Goal: Transaction & Acquisition: Purchase product/service

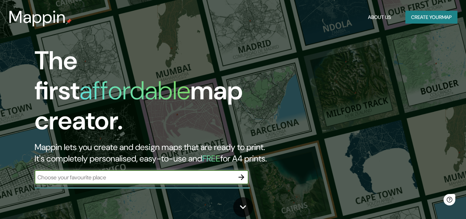
click at [111, 173] on input "text" at bounding box center [135, 177] width 200 height 8
type input "[GEOGRAPHIC_DATA]"
click at [240, 173] on icon "button" at bounding box center [241, 177] width 9 height 9
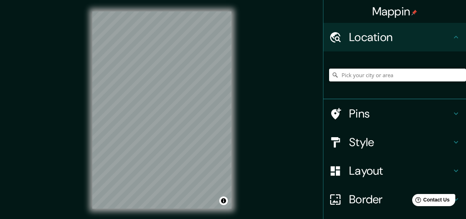
click at [357, 80] on input "Pick your city or area" at bounding box center [397, 75] width 137 height 13
type input "C"
click at [406, 71] on input "[GEOGRAPHIC_DATA], [GEOGRAPHIC_DATA]" at bounding box center [397, 75] width 137 height 13
click at [383, 111] on h4 "Pins" at bounding box center [400, 113] width 103 height 14
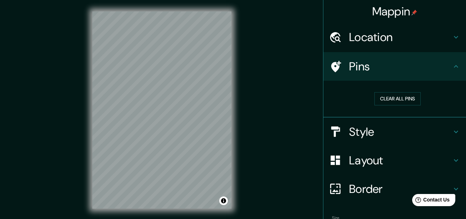
click at [369, 132] on h4 "Style" at bounding box center [400, 132] width 103 height 14
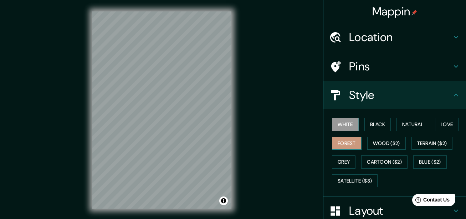
drag, startPoint x: 338, startPoint y: 142, endPoint x: 335, endPoint y: 147, distance: 5.8
click at [337, 142] on button "Forest" at bounding box center [347, 143] width 30 height 13
click at [425, 36] on h4 "Location" at bounding box center [400, 37] width 103 height 14
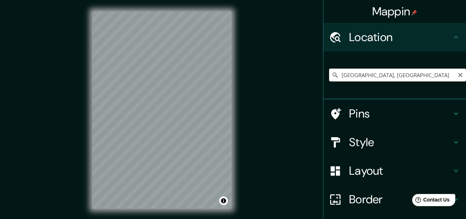
click at [396, 74] on input "[GEOGRAPHIC_DATA], [GEOGRAPHIC_DATA]" at bounding box center [397, 75] width 137 height 13
click at [397, 79] on input "[GEOGRAPHIC_DATA], [GEOGRAPHIC_DATA]" at bounding box center [397, 75] width 137 height 13
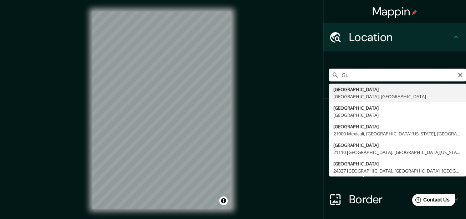
type input "G"
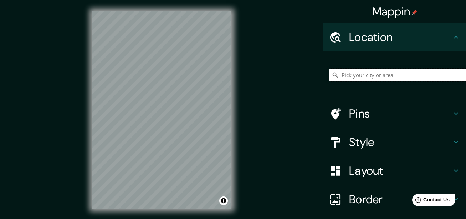
type input "C"
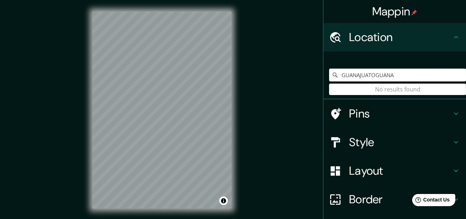
click at [373, 76] on input "GUANAJUATOGUANA" at bounding box center [397, 75] width 137 height 13
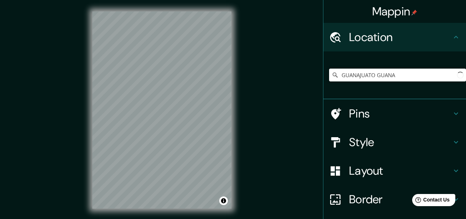
click at [397, 77] on input "GUANAJUATO GUANA" at bounding box center [397, 75] width 137 height 13
click at [451, 74] on input "[GEOGRAPHIC_DATA], [GEOGRAPHIC_DATA], [GEOGRAPHIC_DATA]" at bounding box center [397, 75] width 137 height 13
click at [440, 76] on input "[GEOGRAPHIC_DATA], [GEOGRAPHIC_DATA], [GEOGRAPHIC_DATA]" at bounding box center [397, 75] width 137 height 13
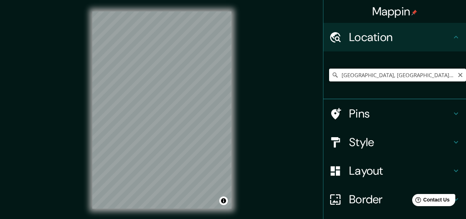
click at [440, 76] on input "[GEOGRAPHIC_DATA], [GEOGRAPHIC_DATA], [GEOGRAPHIC_DATA]" at bounding box center [397, 75] width 137 height 13
type input "G"
click at [370, 76] on input "Pick your city or area" at bounding box center [397, 75] width 137 height 13
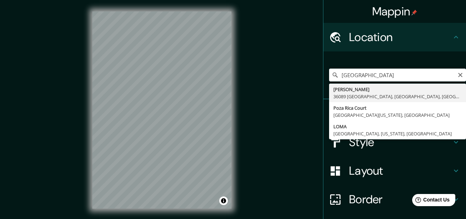
type input "[PERSON_NAME], 36089 [GEOGRAPHIC_DATA], [GEOGRAPHIC_DATA], [GEOGRAPHIC_DATA]"
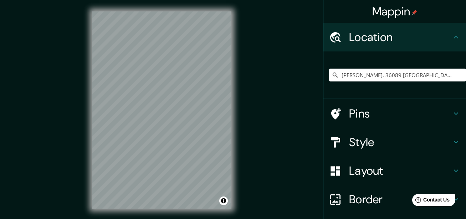
click at [402, 135] on div "Style" at bounding box center [395, 142] width 143 height 29
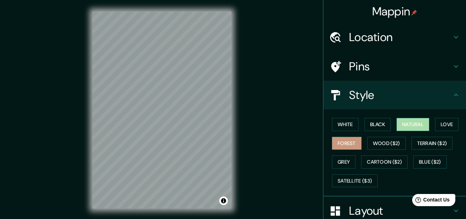
click at [398, 125] on button "Natural" at bounding box center [413, 124] width 33 height 13
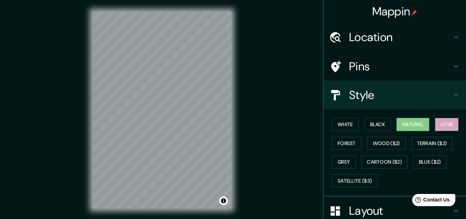
click at [435, 127] on button "Love" at bounding box center [447, 124] width 24 height 13
click at [419, 145] on button "Terrain ($2)" at bounding box center [432, 143] width 41 height 13
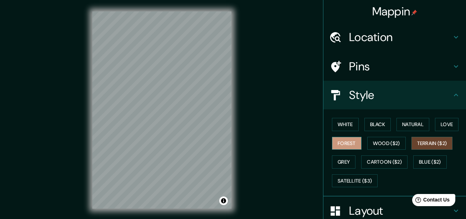
click at [345, 143] on button "Forest" at bounding box center [347, 143] width 30 height 13
click at [346, 125] on button "White" at bounding box center [345, 124] width 27 height 13
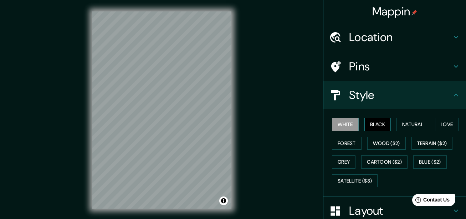
click at [369, 125] on button "Black" at bounding box center [378, 124] width 27 height 13
click at [340, 162] on button "Grey" at bounding box center [344, 161] width 24 height 13
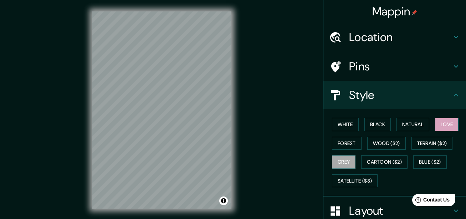
click at [439, 128] on button "Love" at bounding box center [447, 124] width 24 height 13
click at [333, 125] on button "White" at bounding box center [345, 124] width 27 height 13
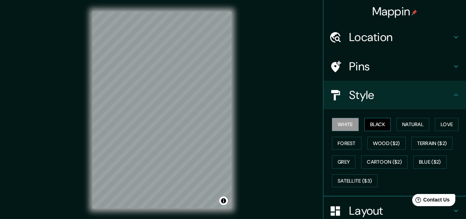
click at [365, 123] on button "Black" at bounding box center [378, 124] width 27 height 13
click at [414, 128] on button "Natural" at bounding box center [413, 124] width 33 height 13
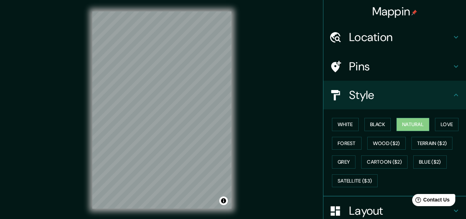
click at [385, 43] on h4 "Location" at bounding box center [400, 37] width 103 height 14
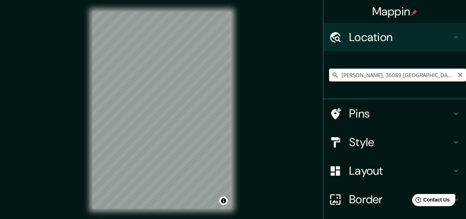
click at [448, 74] on input "[PERSON_NAME], 36089 [GEOGRAPHIC_DATA], [GEOGRAPHIC_DATA], [GEOGRAPHIC_DATA]" at bounding box center [397, 75] width 137 height 13
click at [447, 74] on input "[PERSON_NAME], 36089 [GEOGRAPHIC_DATA], [GEOGRAPHIC_DATA], [GEOGRAPHIC_DATA]" at bounding box center [397, 75] width 137 height 13
click at [329, 85] on div "[PERSON_NAME], 36089 [GEOGRAPHIC_DATA], [GEOGRAPHIC_DATA], [GEOGRAPHIC_DATA]" at bounding box center [397, 75] width 137 height 36
drag, startPoint x: 327, startPoint y: 72, endPoint x: 331, endPoint y: 72, distance: 4.0
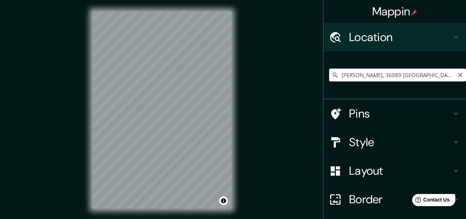
click at [329, 72] on div "[PERSON_NAME], 36089 [GEOGRAPHIC_DATA], [GEOGRAPHIC_DATA], [GEOGRAPHIC_DATA]" at bounding box center [397, 75] width 137 height 13
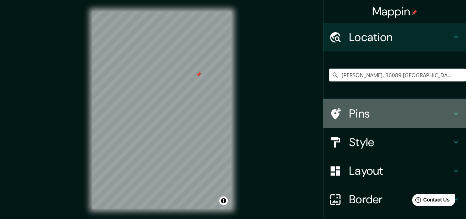
click at [364, 121] on h4 "Pins" at bounding box center [400, 113] width 103 height 14
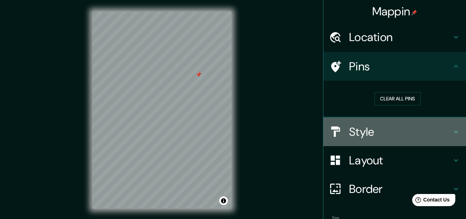
click at [418, 129] on h4 "Style" at bounding box center [400, 132] width 103 height 14
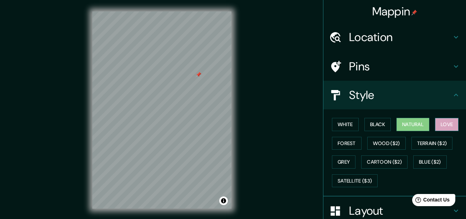
click at [435, 123] on button "Love" at bounding box center [447, 124] width 24 height 13
click at [349, 140] on button "Forest" at bounding box center [347, 143] width 30 height 13
click at [445, 118] on button "Love" at bounding box center [447, 124] width 24 height 13
click at [421, 123] on button "Natural" at bounding box center [413, 124] width 33 height 13
click at [352, 145] on button "Forest" at bounding box center [347, 143] width 30 height 13
